Goal: Navigation & Orientation: Locate item on page

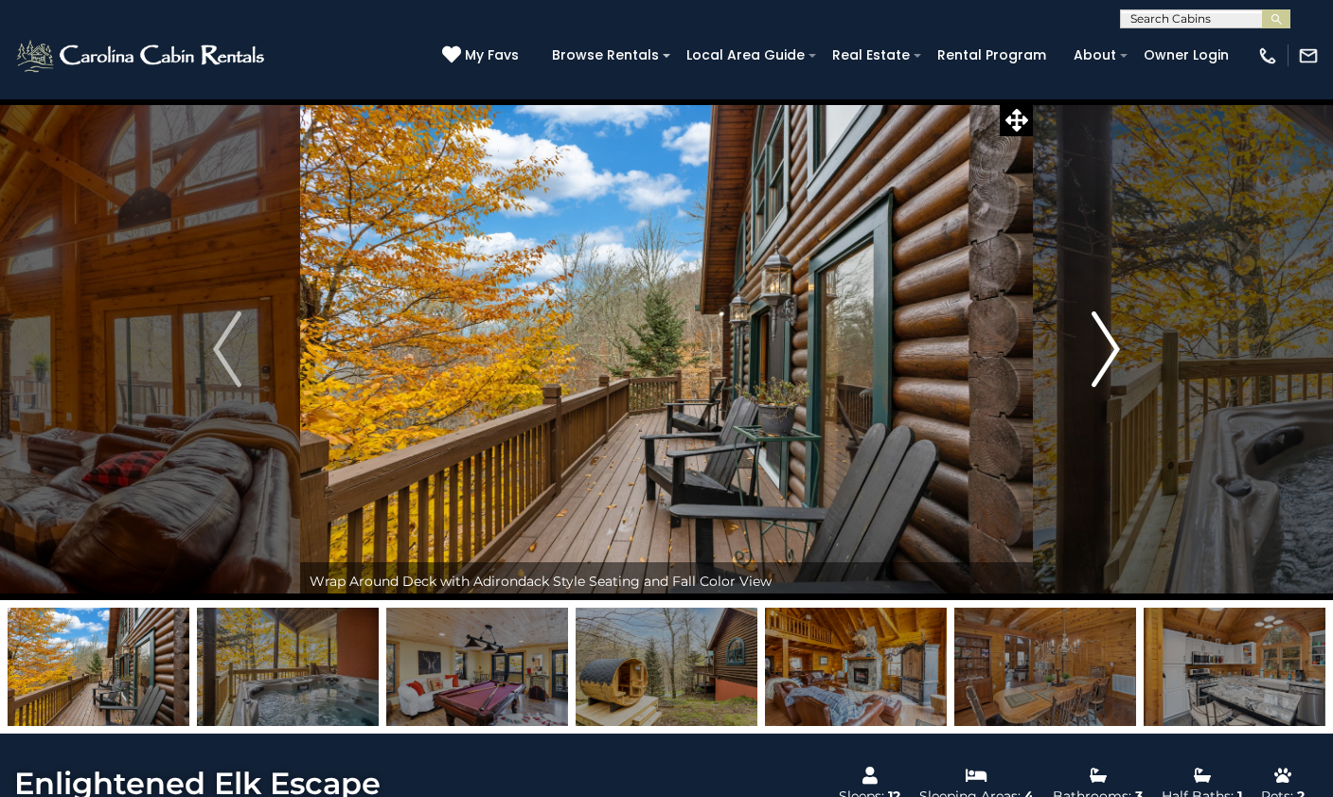
click at [1110, 343] on img "Next" at bounding box center [1106, 350] width 28 height 76
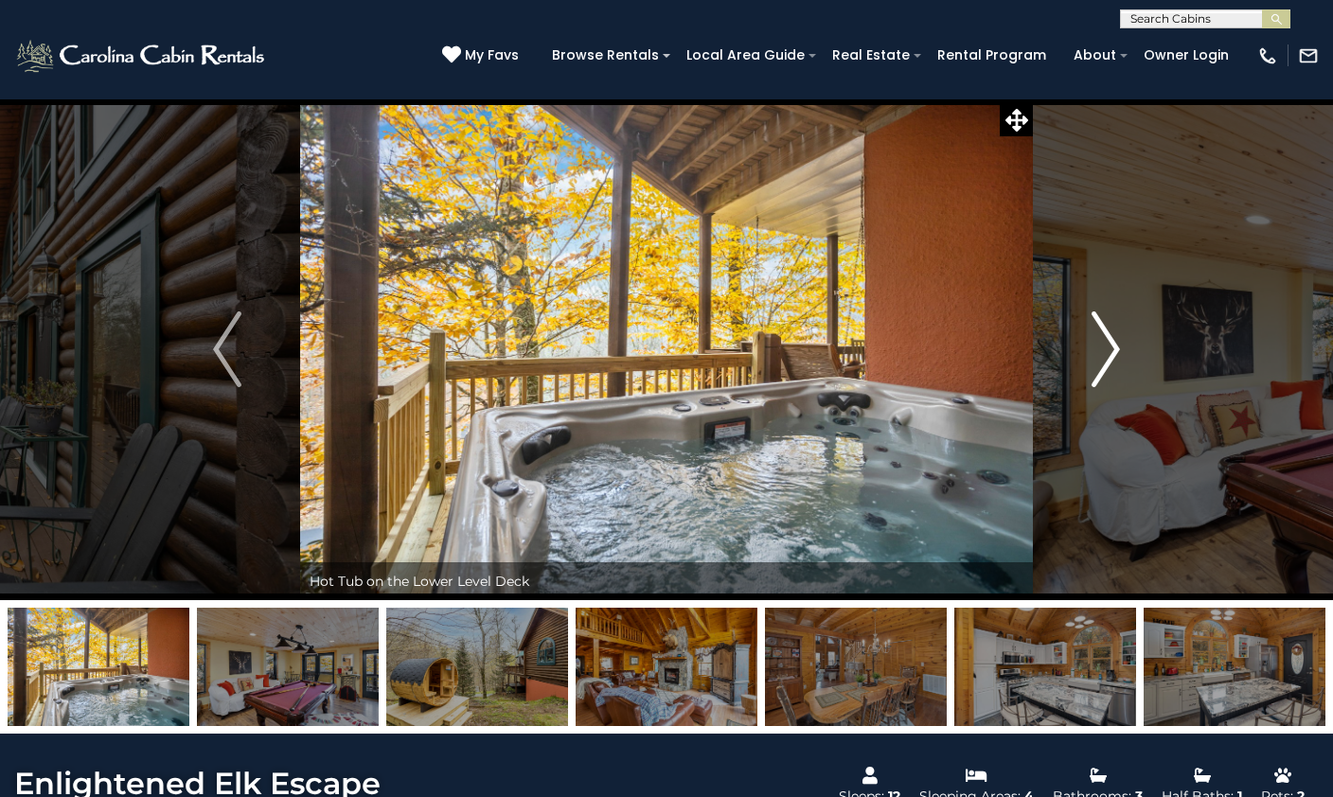
click at [1114, 343] on img "Next" at bounding box center [1106, 350] width 28 height 76
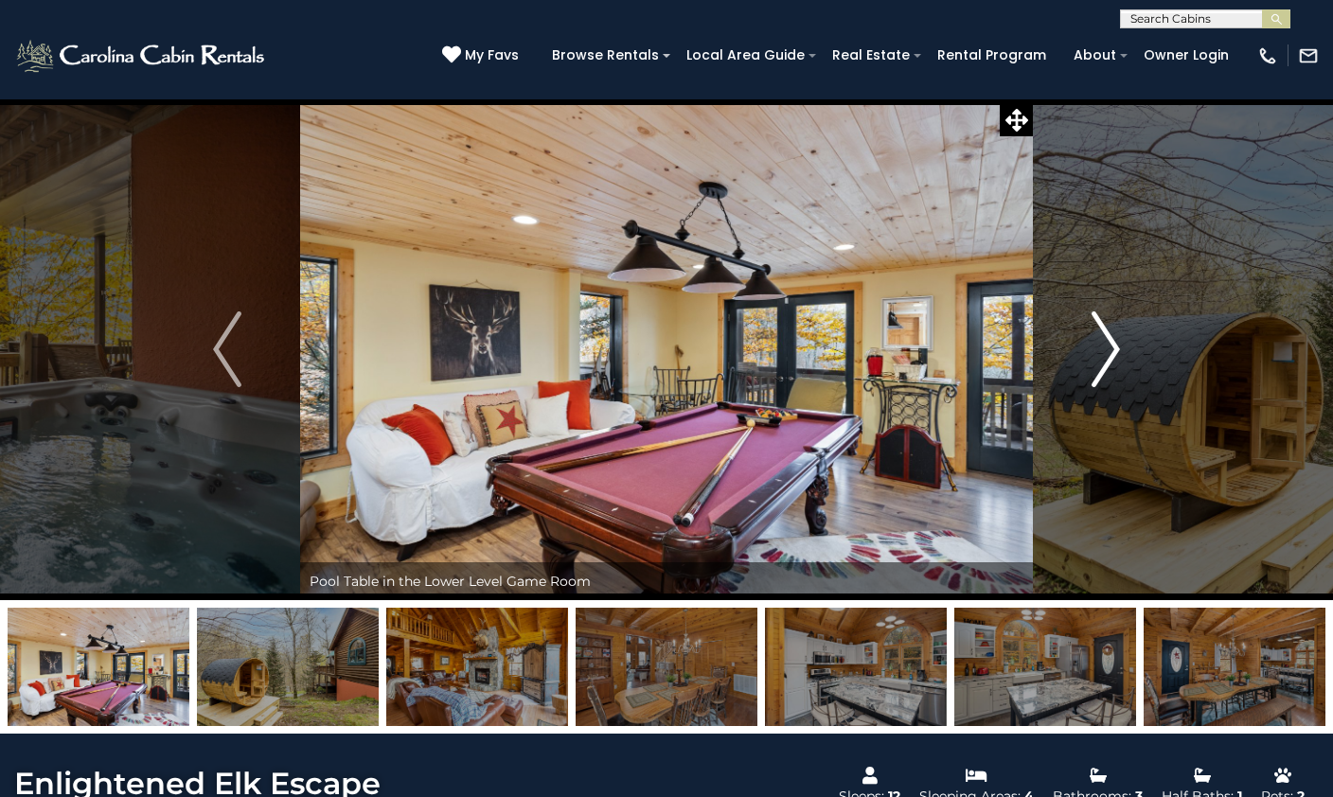
click at [1114, 343] on img "Next" at bounding box center [1106, 350] width 28 height 76
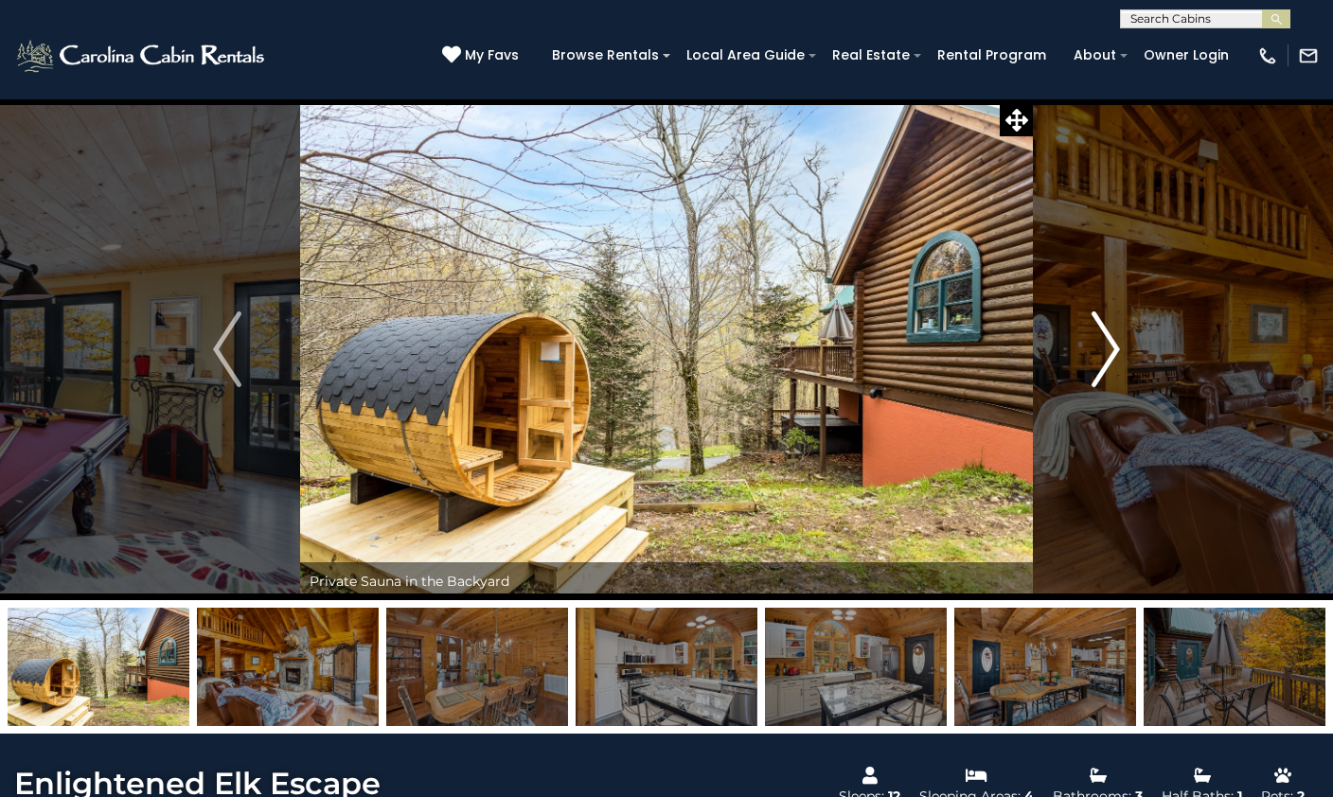
click at [1114, 343] on img "Next" at bounding box center [1106, 350] width 28 height 76
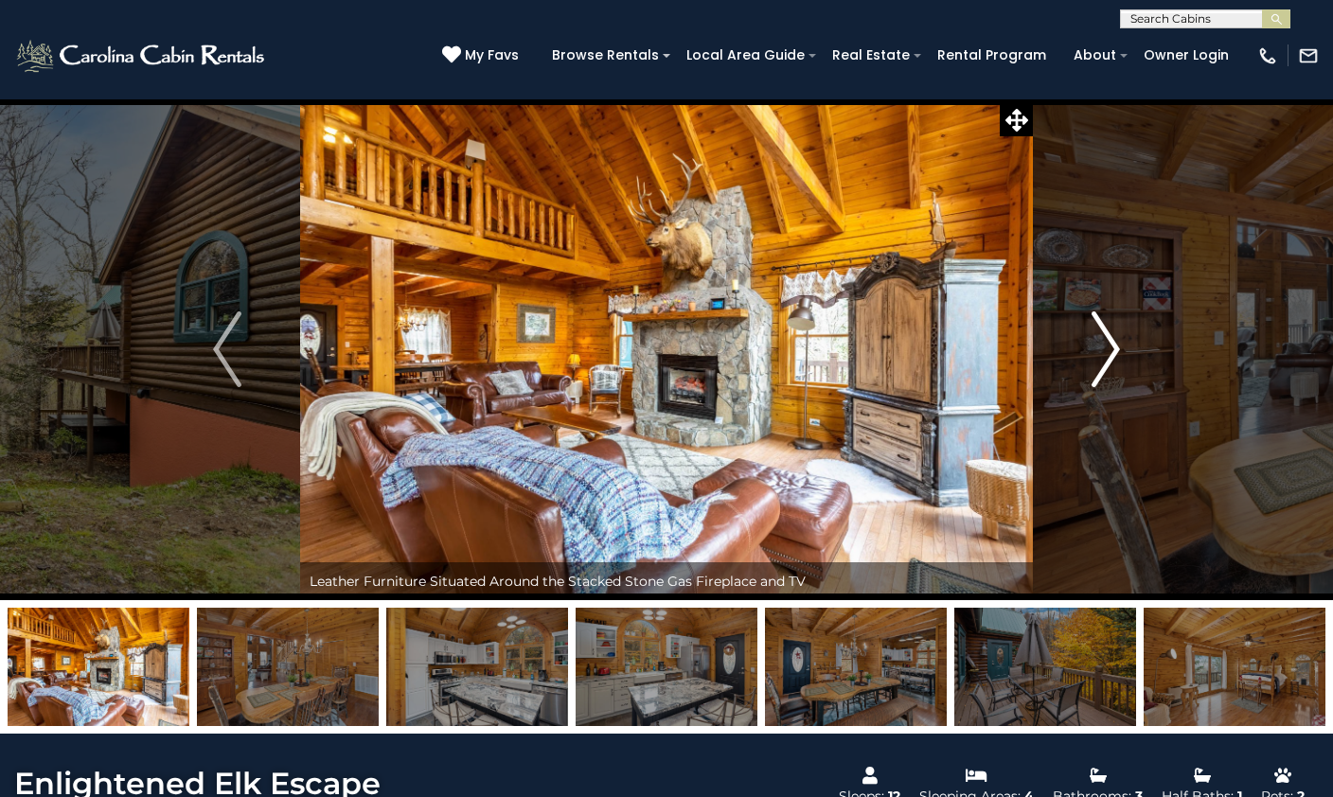
click at [1114, 343] on img "Next" at bounding box center [1106, 350] width 28 height 76
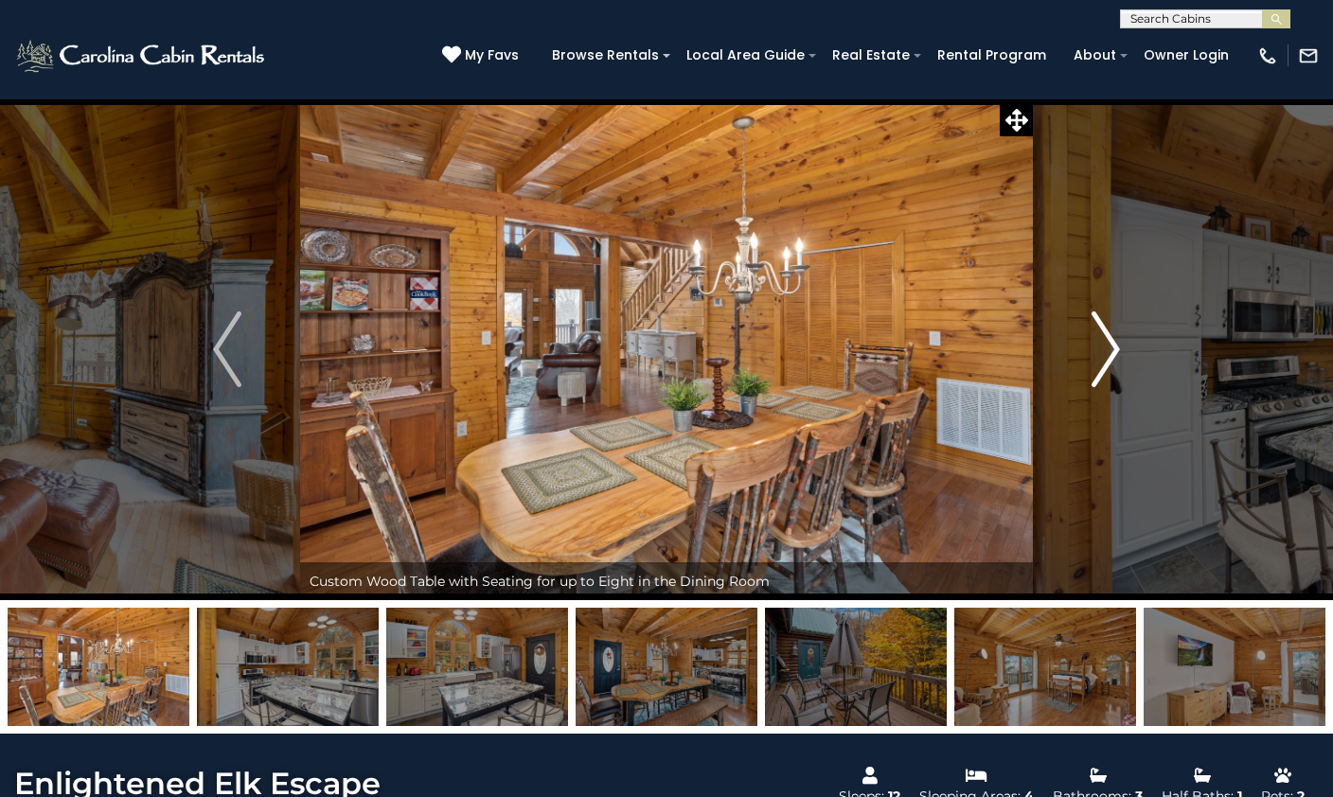
click at [1114, 343] on img "Next" at bounding box center [1106, 350] width 28 height 76
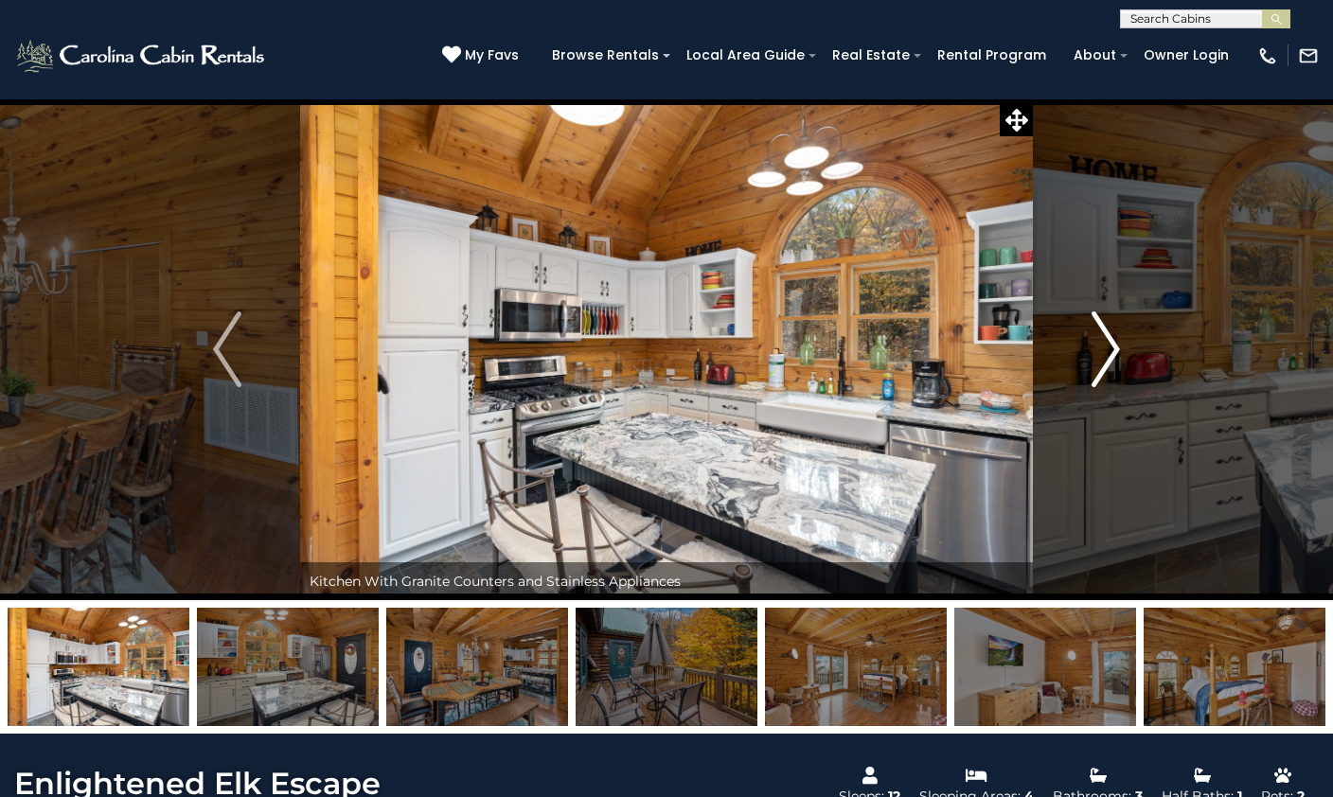
click at [1114, 343] on img "Next" at bounding box center [1106, 350] width 28 height 76
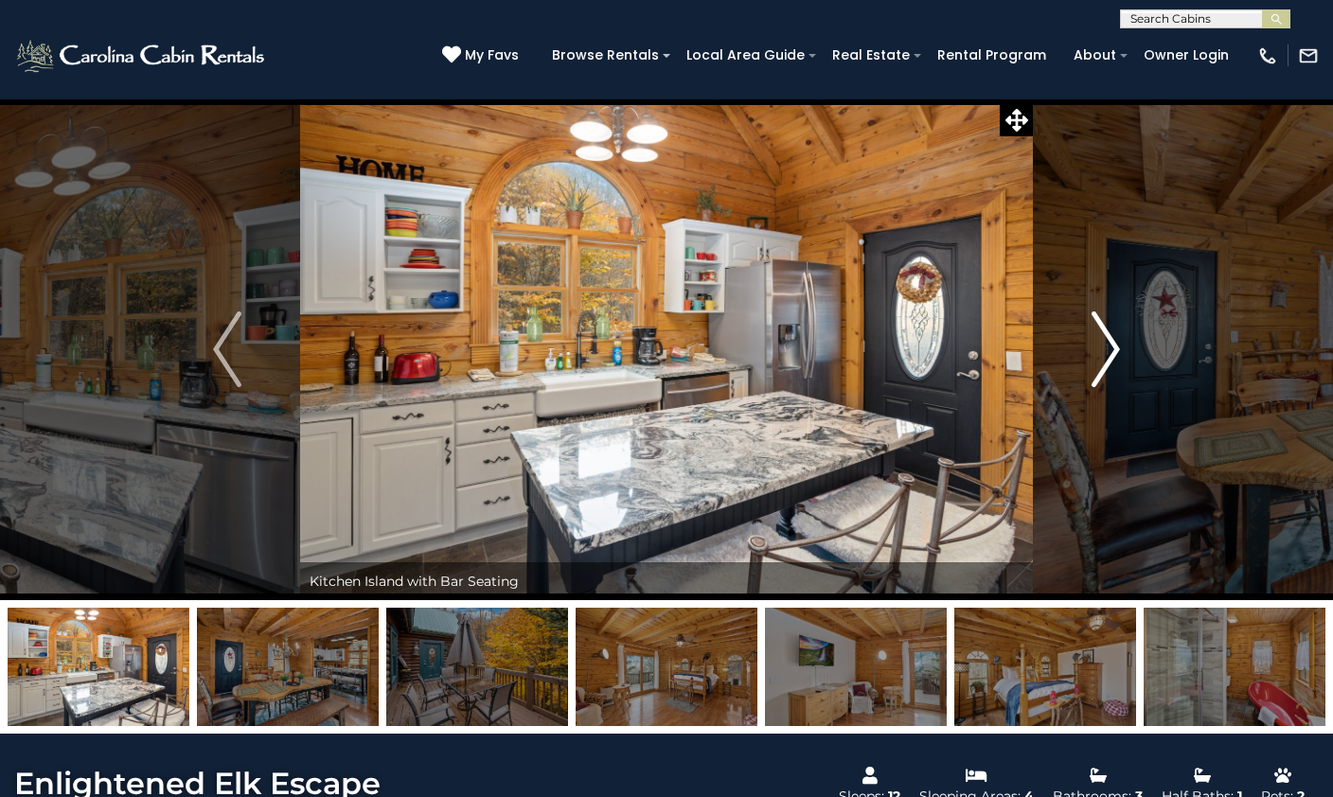
click at [1114, 343] on img "Next" at bounding box center [1106, 350] width 28 height 76
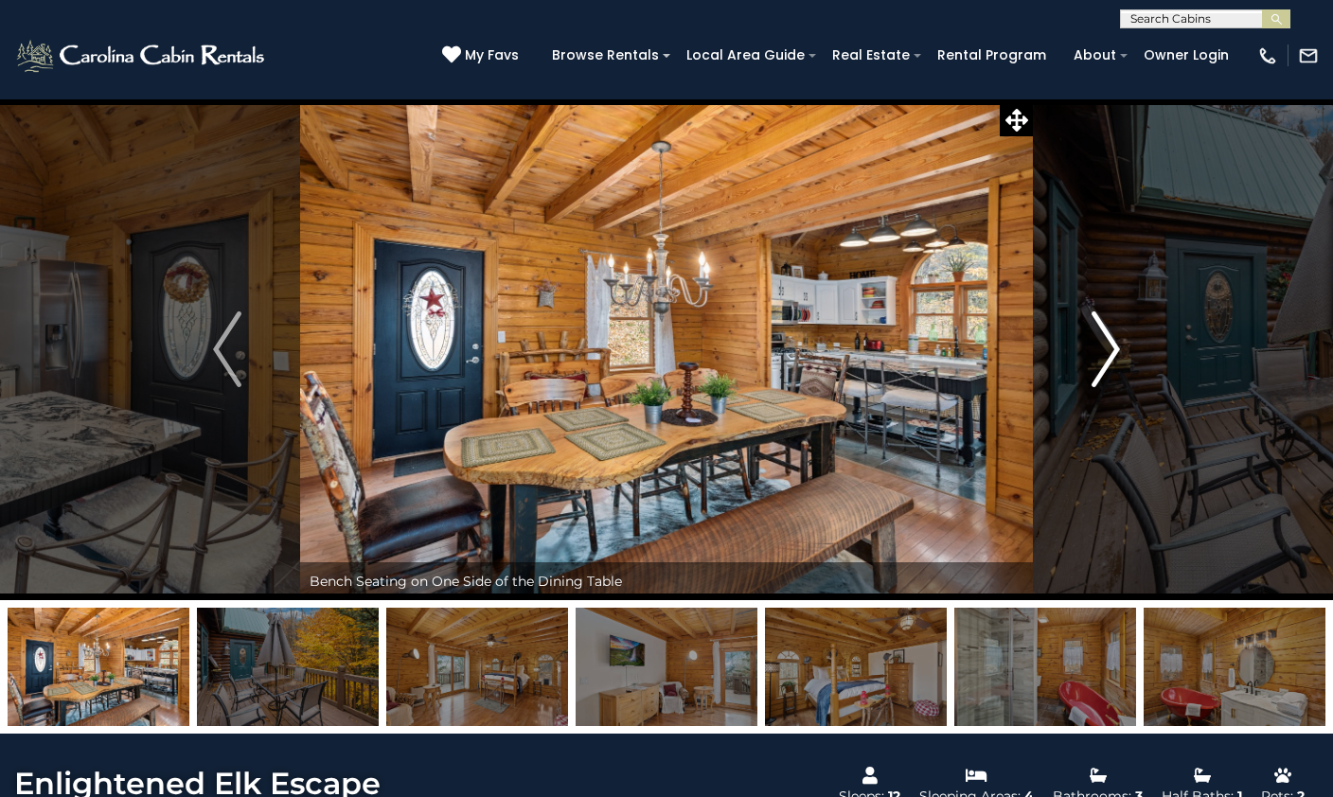
click at [1114, 343] on img "Next" at bounding box center [1106, 350] width 28 height 76
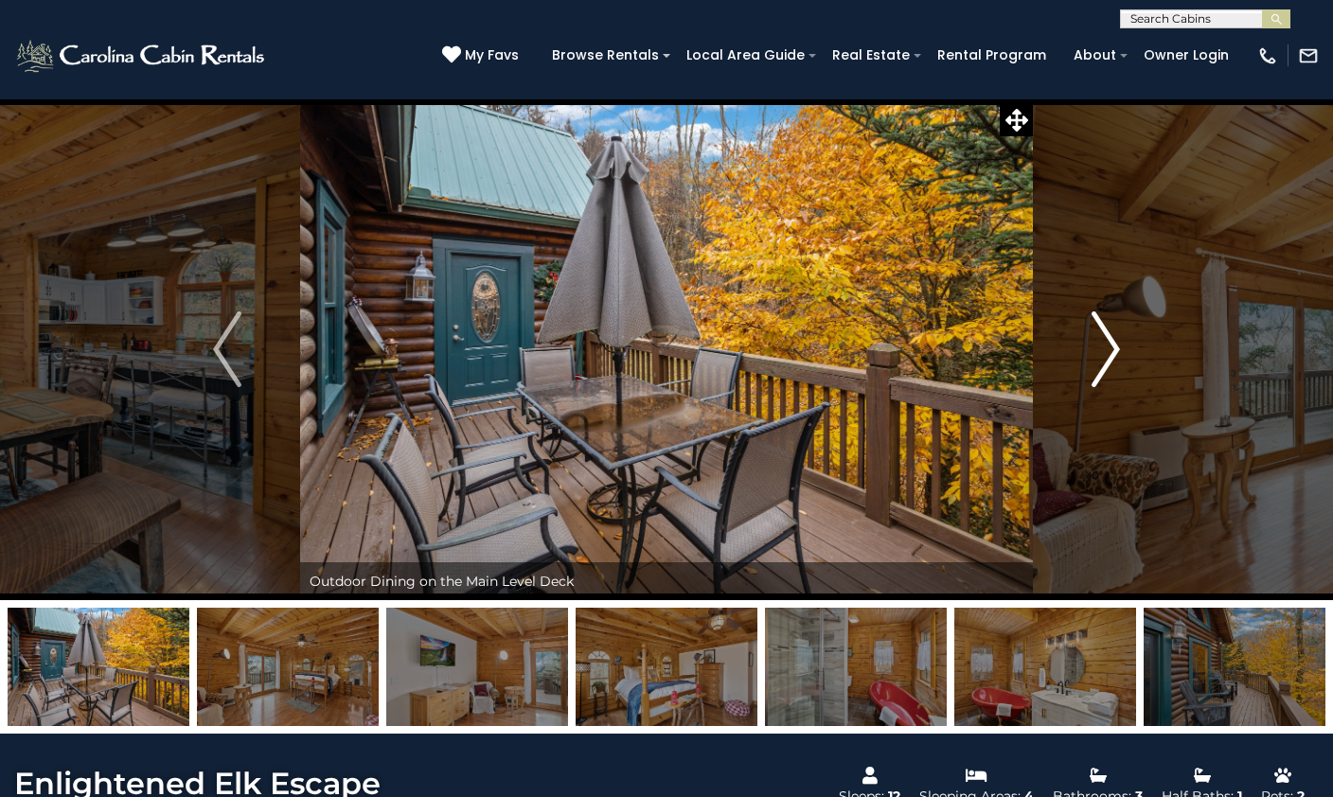
click at [1114, 343] on img "Next" at bounding box center [1106, 350] width 28 height 76
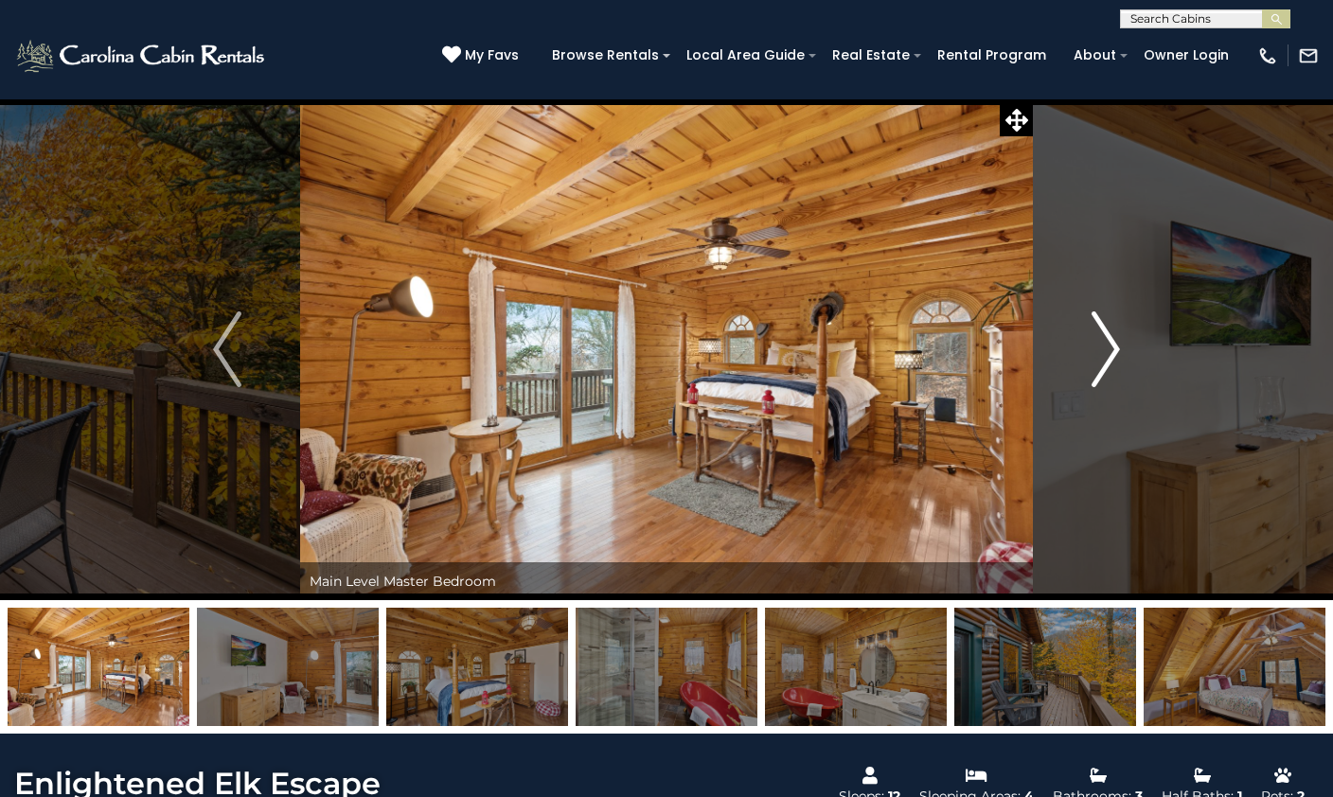
click at [1114, 343] on img "Next" at bounding box center [1106, 350] width 28 height 76
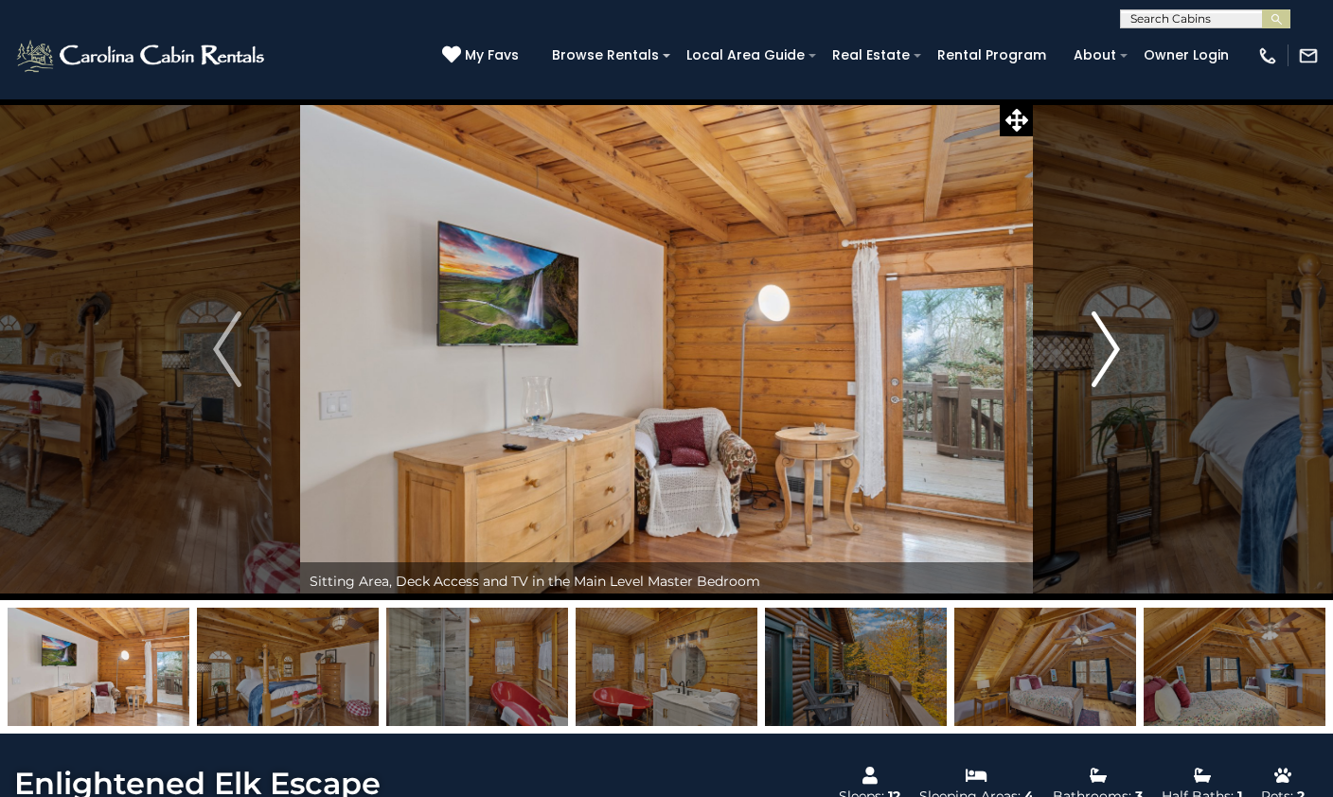
click at [1114, 343] on img "Next" at bounding box center [1106, 350] width 28 height 76
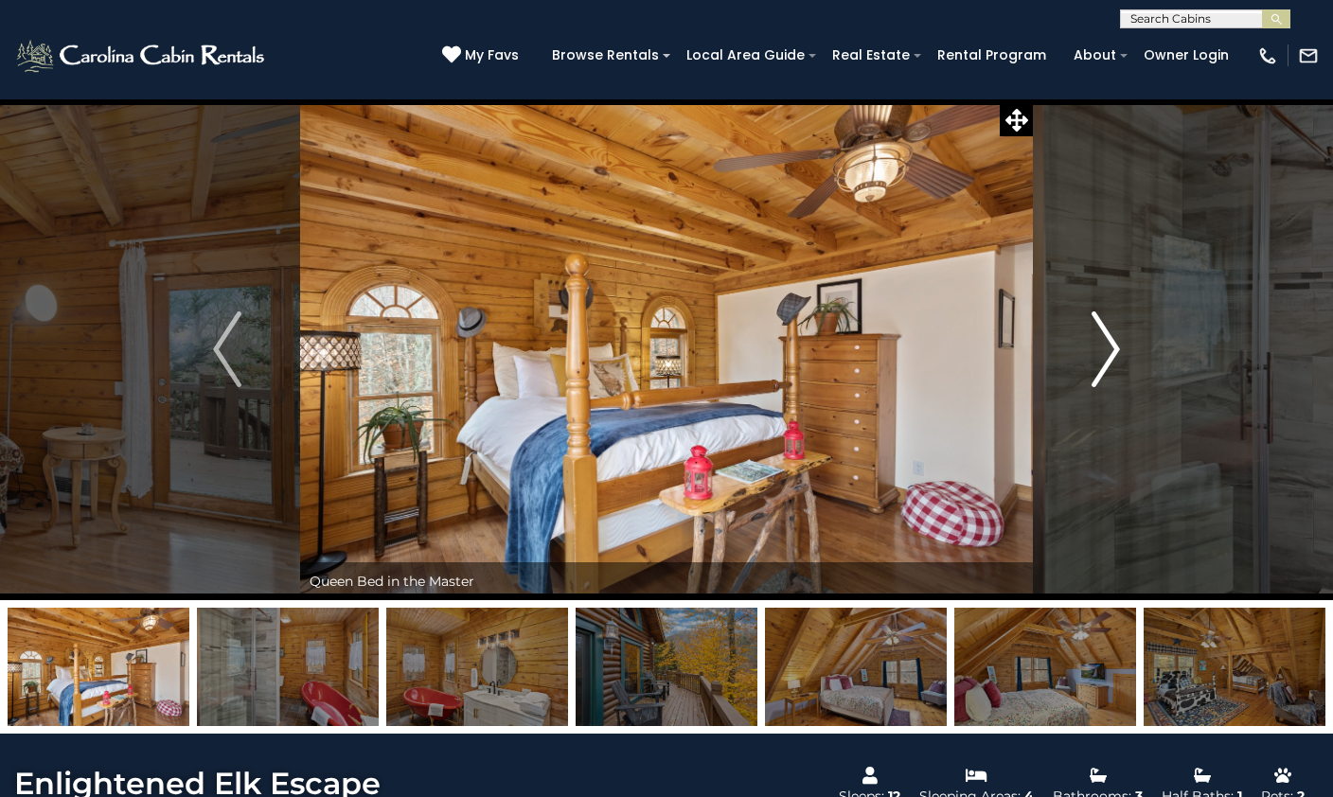
click at [1114, 343] on img "Next" at bounding box center [1106, 350] width 28 height 76
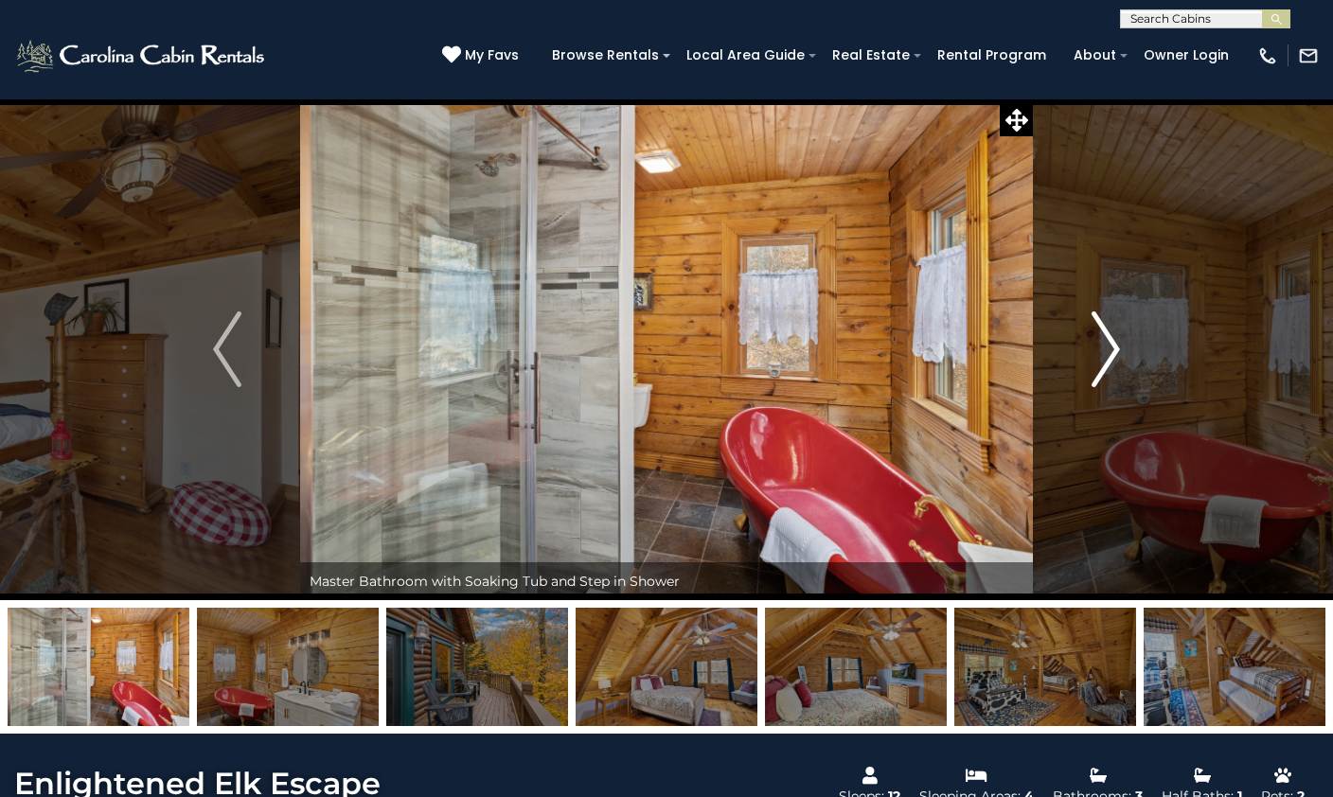
click at [1114, 343] on img "Next" at bounding box center [1106, 350] width 28 height 76
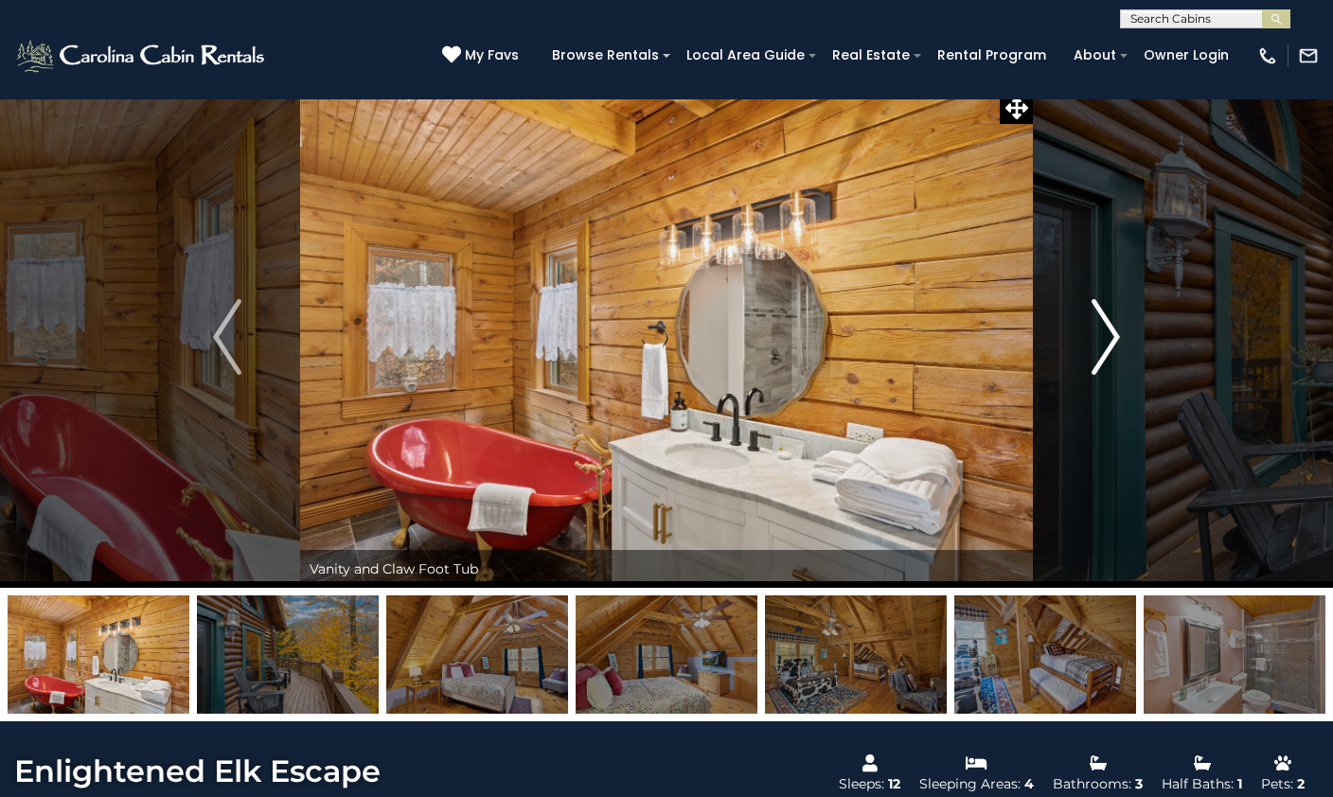
scroll to position [19, 0]
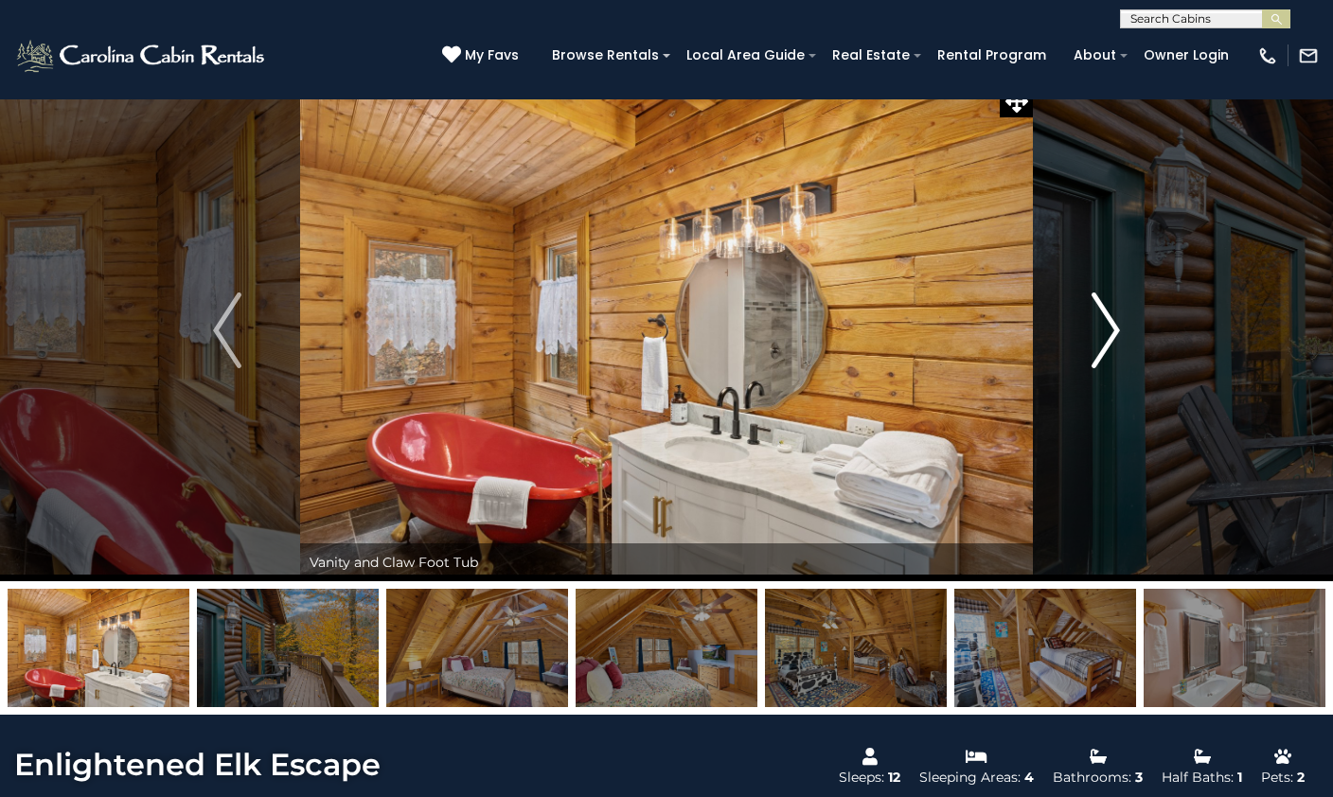
click at [1096, 325] on img "Next" at bounding box center [1106, 331] width 28 height 76
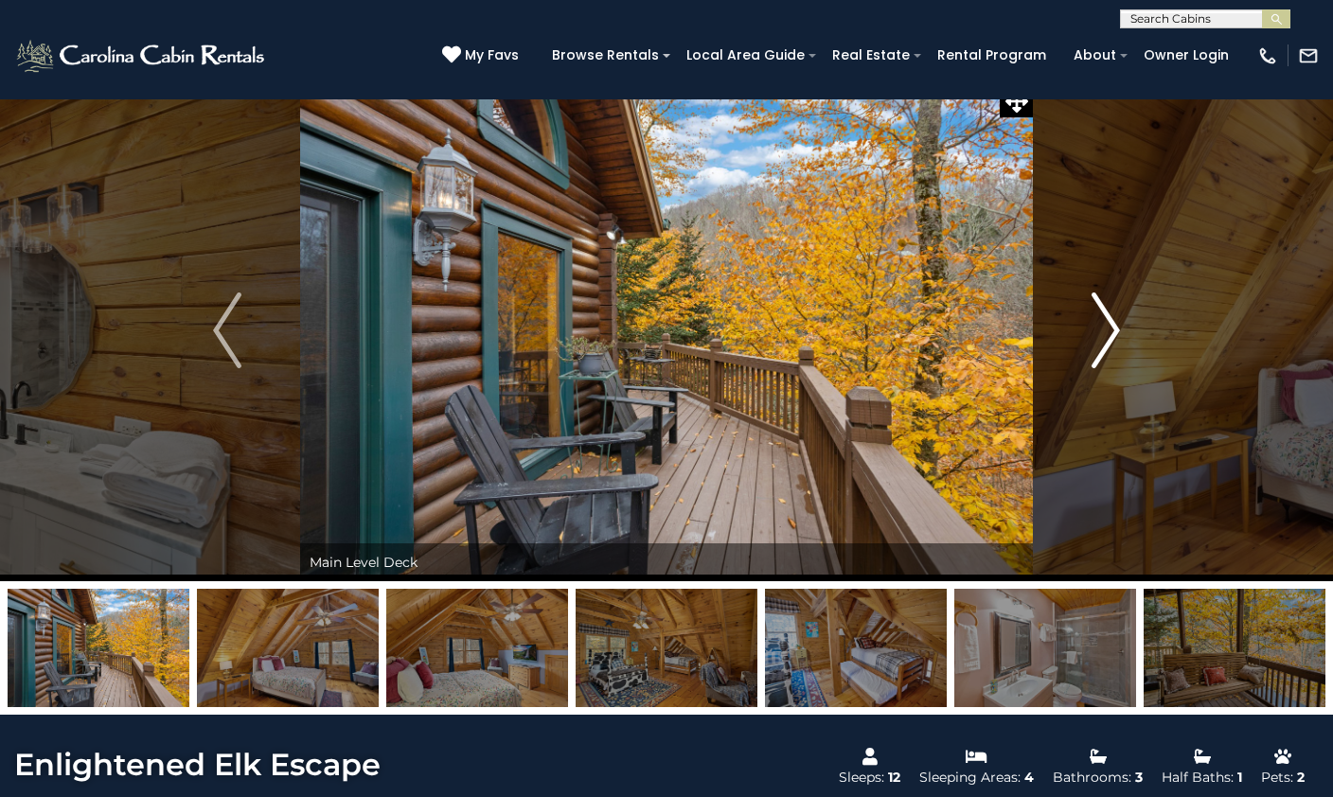
click at [1096, 325] on img "Next" at bounding box center [1106, 331] width 28 height 76
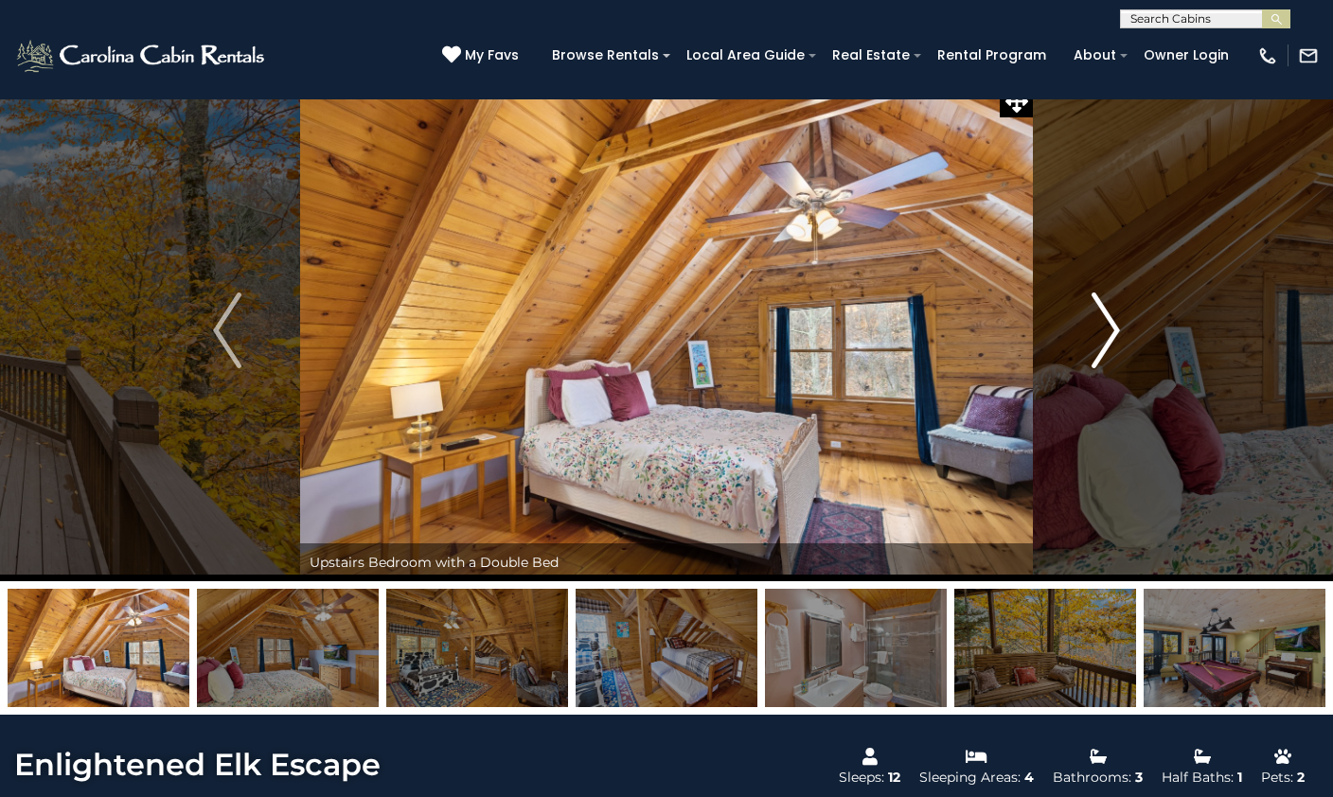
click at [1096, 325] on img "Next" at bounding box center [1106, 331] width 28 height 76
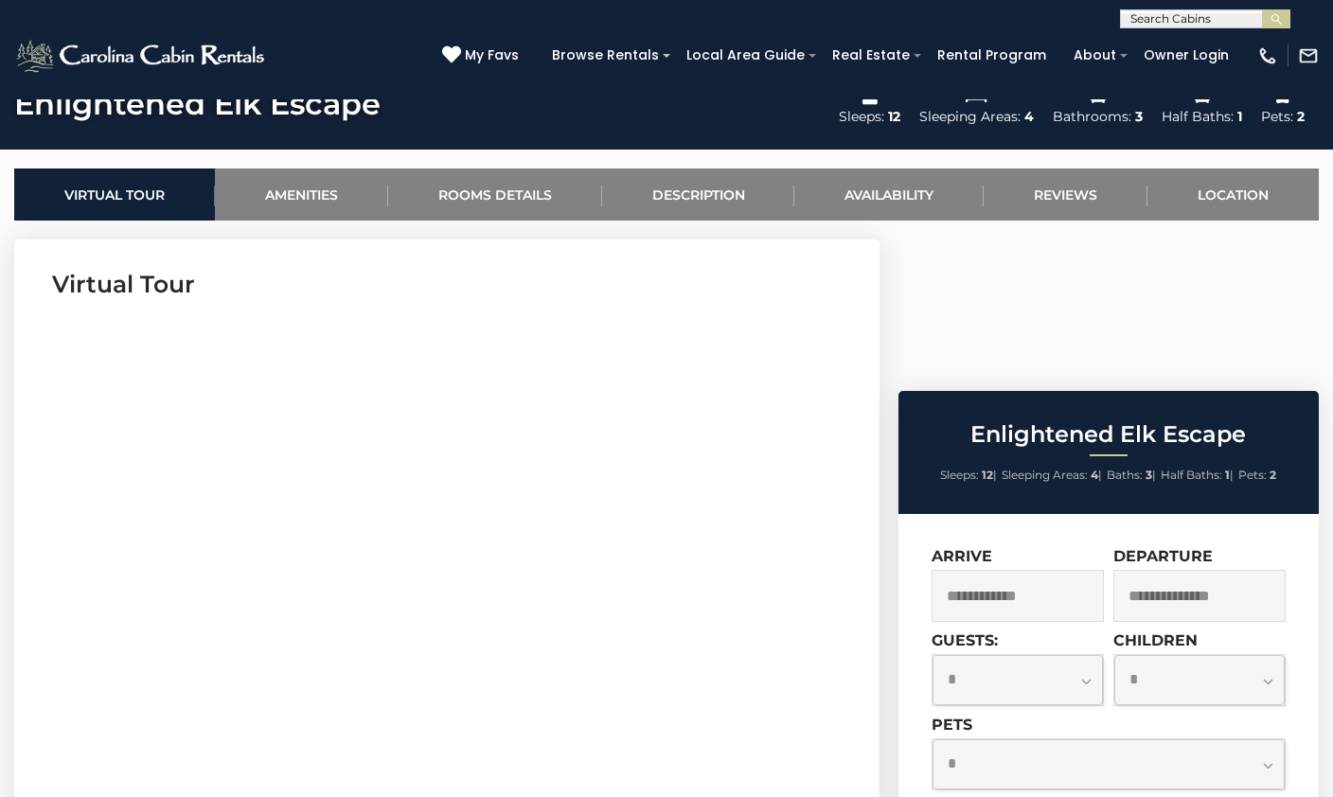
scroll to position [683, 0]
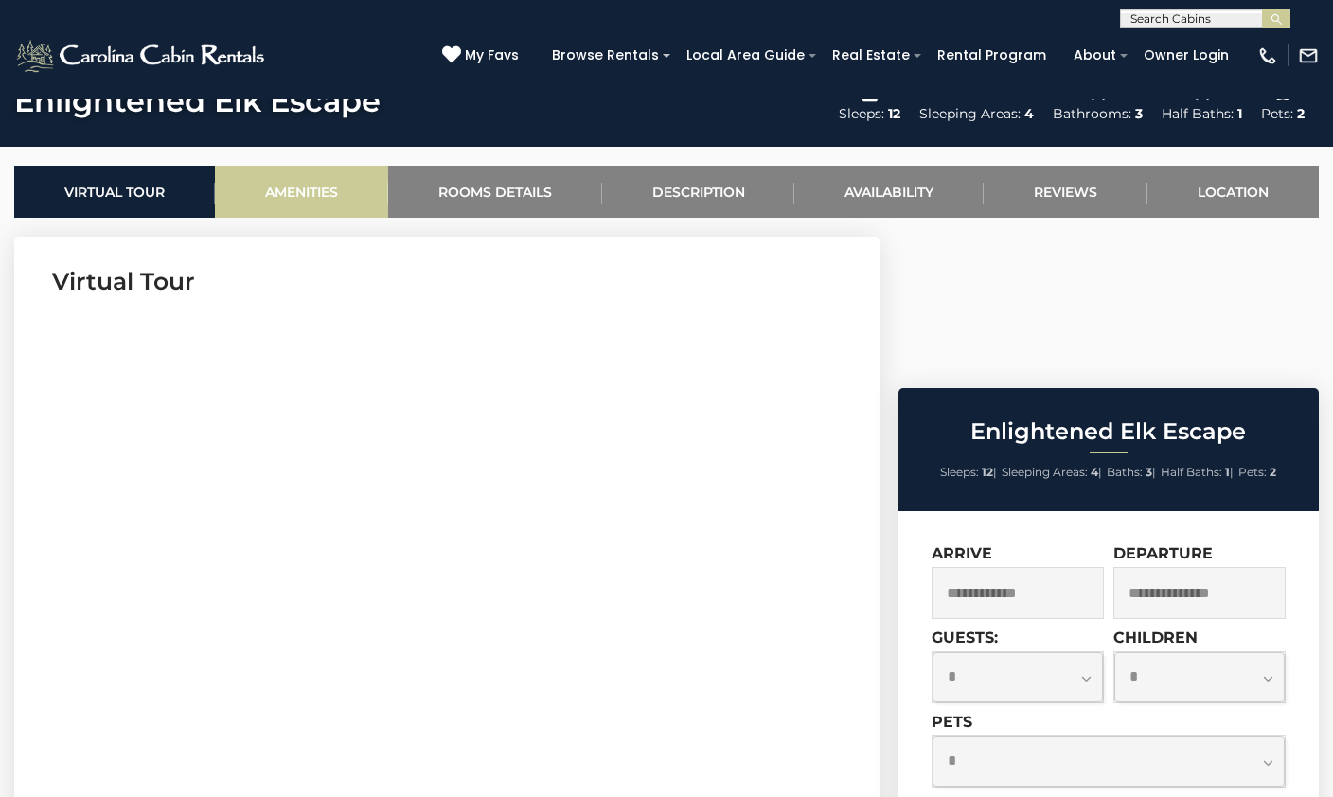
click at [312, 199] on link "Amenities" at bounding box center [301, 192] width 173 height 52
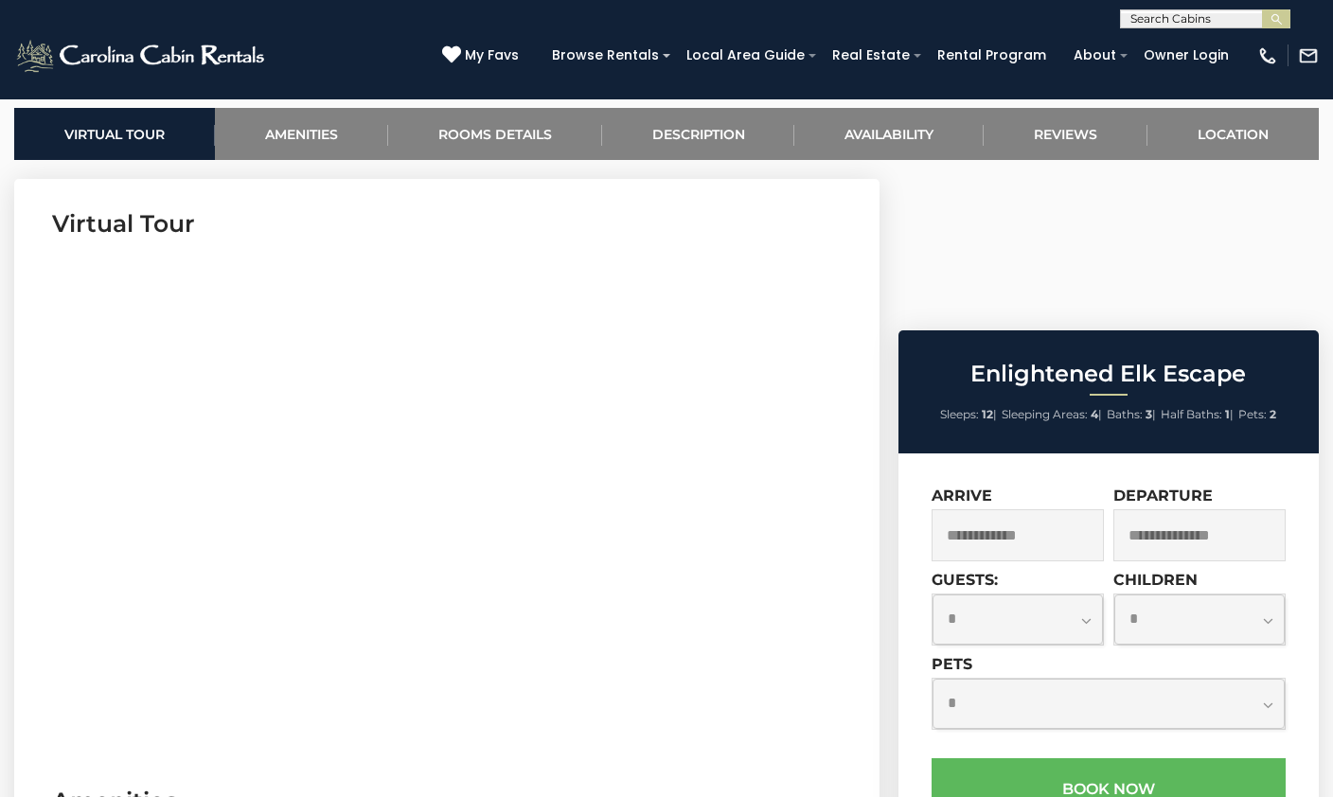
scroll to position [738, 0]
